Goal: Check status: Check status

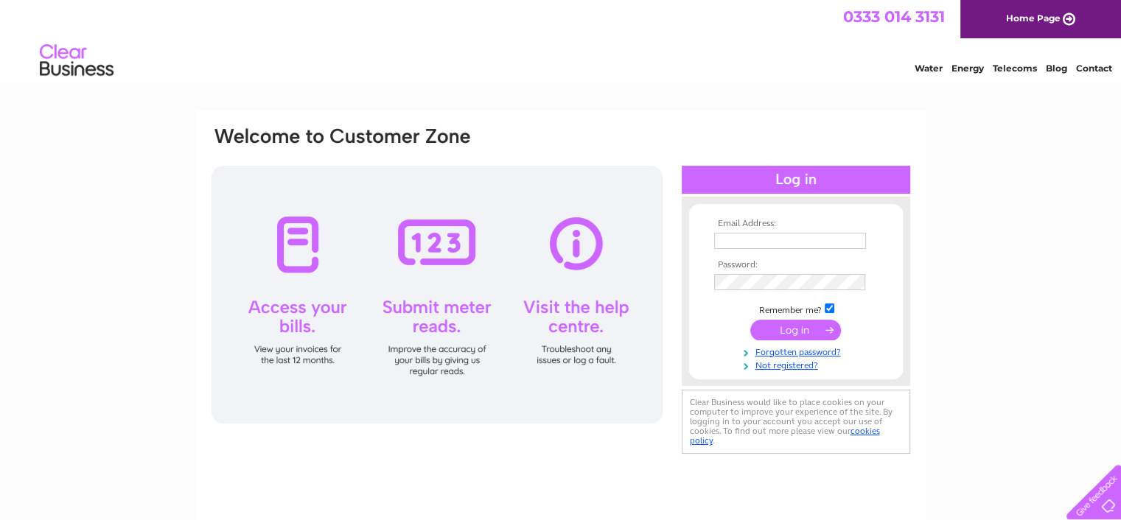
type input "mail@dustop.com"
click at [805, 329] on input "submit" at bounding box center [795, 330] width 91 height 21
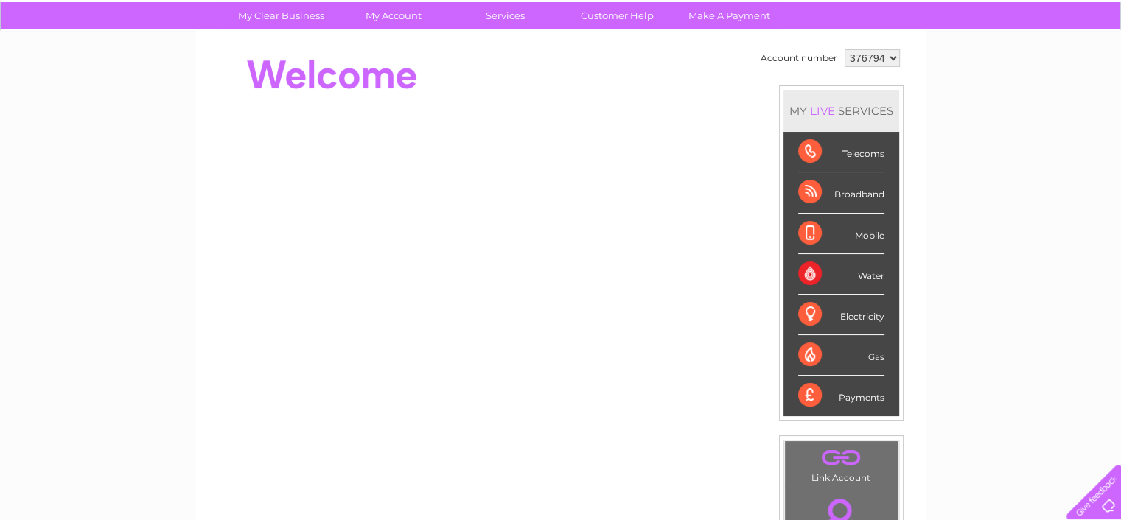
scroll to position [79, 0]
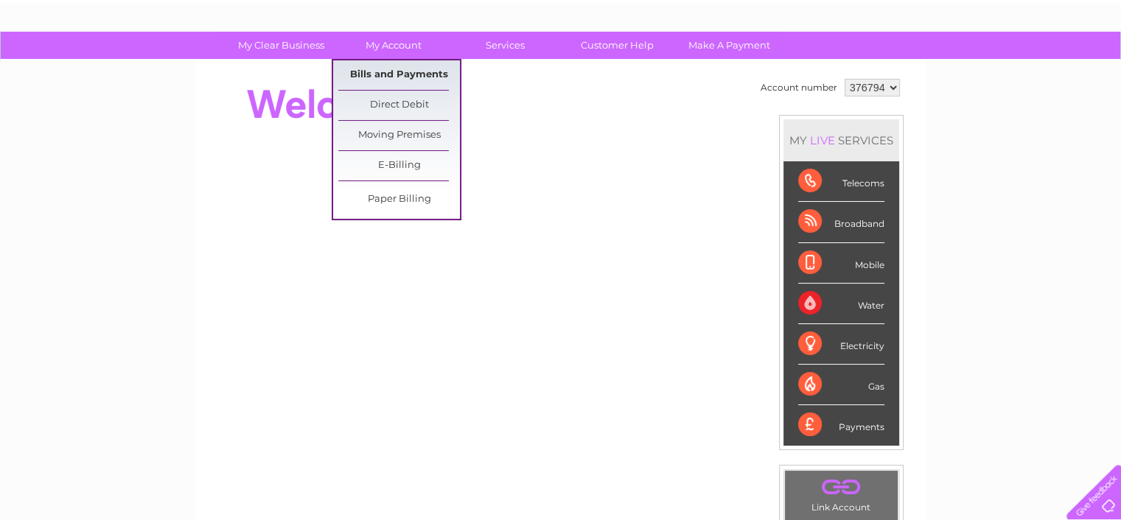
click at [389, 71] on link "Bills and Payments" at bounding box center [399, 74] width 122 height 29
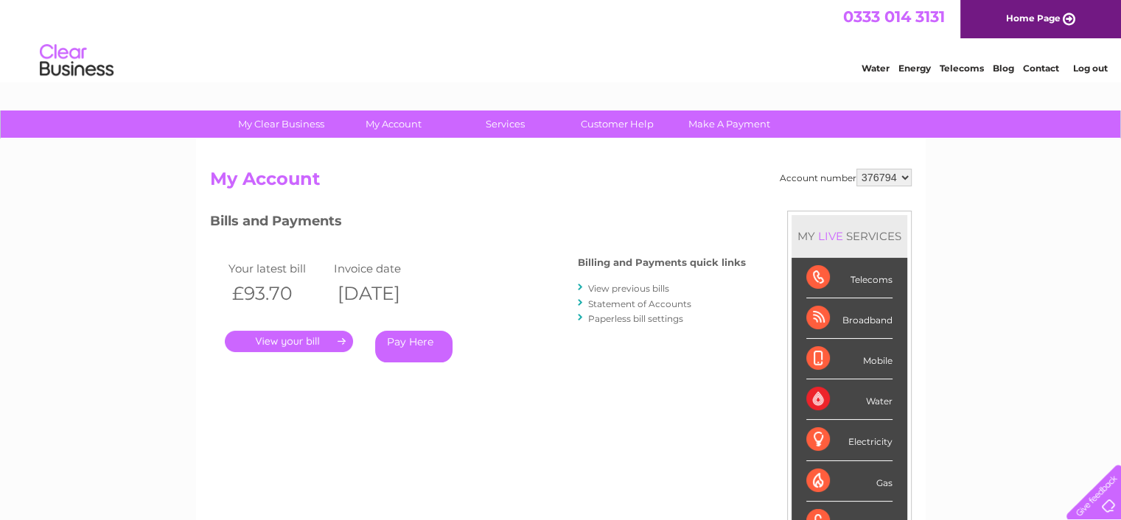
click at [289, 339] on link "." at bounding box center [289, 341] width 128 height 21
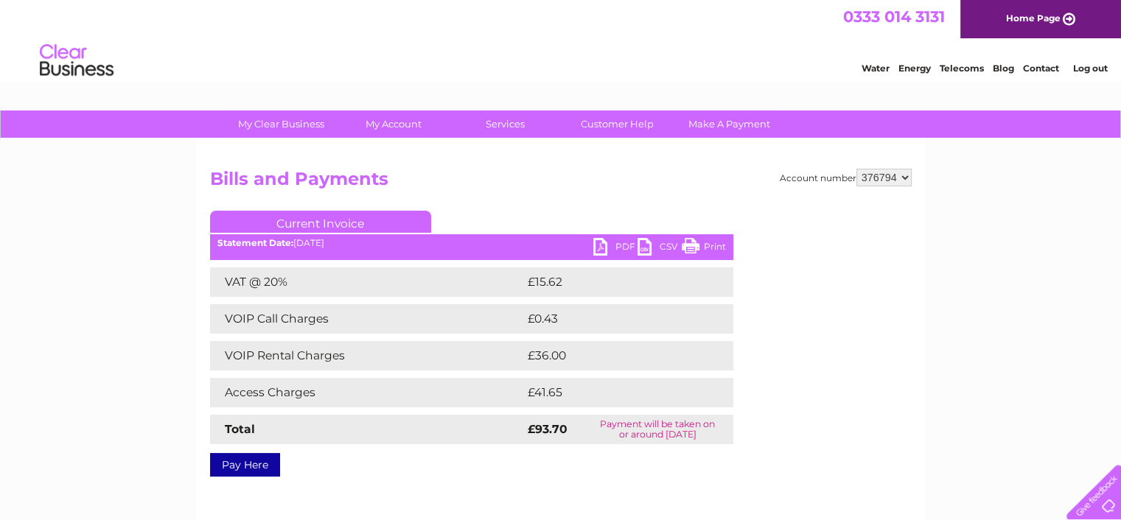
click at [335, 218] on link "Current Invoice" at bounding box center [320, 222] width 221 height 22
click at [625, 245] on link "PDF" at bounding box center [615, 248] width 44 height 21
